Goal: Information Seeking & Learning: Learn about a topic

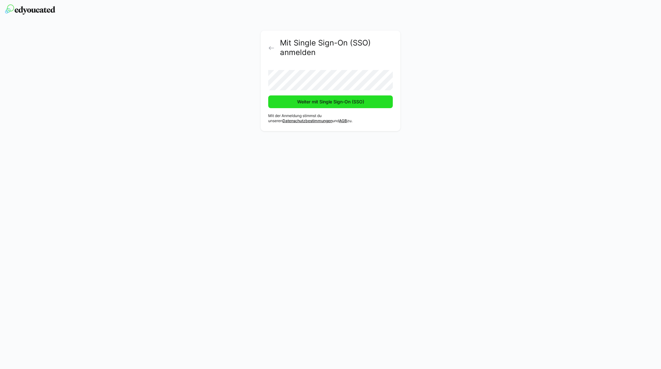
click at [320, 100] on span "Weiter mit Single Sign-On (SSO)" at bounding box center [330, 102] width 69 height 6
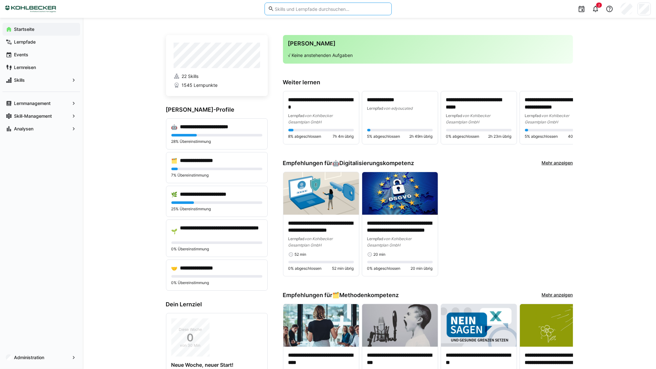
click at [310, 6] on input "text" at bounding box center [331, 9] width 114 height 6
click at [31, 45] on div "Lernpfade" at bounding box center [42, 42] width 78 height 13
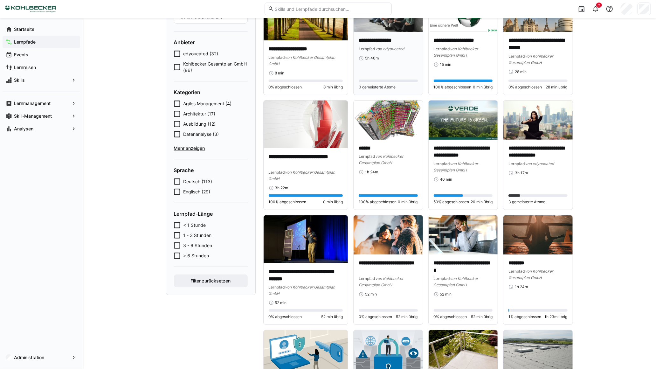
scroll to position [74, 0]
click at [194, 149] on span "Mehr anzeigen" at bounding box center [211, 148] width 74 height 6
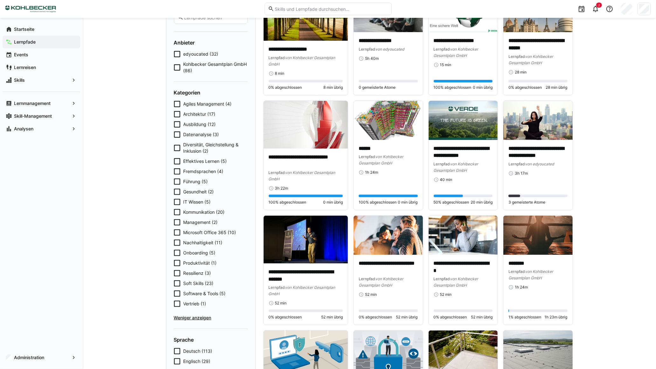
click at [177, 125] on icon at bounding box center [177, 124] width 6 height 6
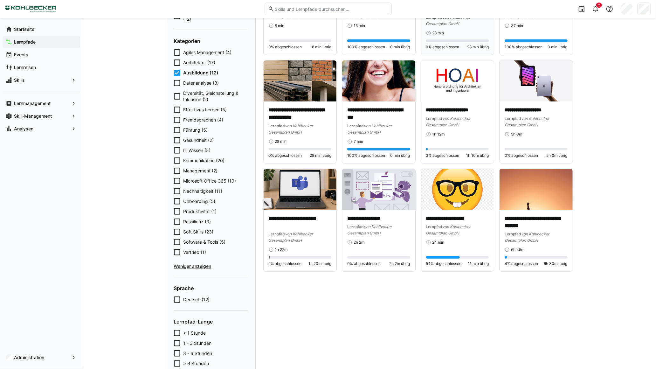
scroll to position [116, 0]
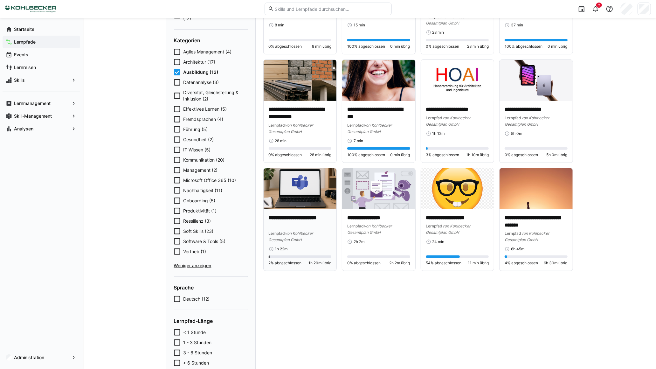
click at [309, 196] on img at bounding box center [299, 188] width 73 height 41
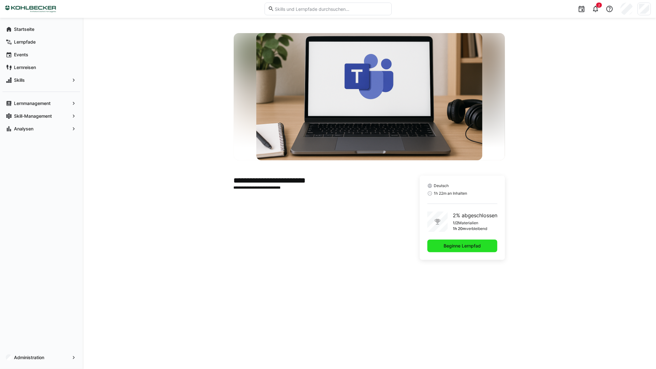
click at [456, 247] on span "Beginne Lernpfad" at bounding box center [462, 245] width 39 height 6
